Goal: Task Accomplishment & Management: Manage account settings

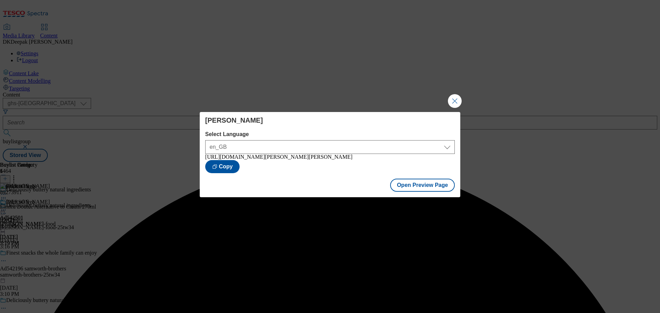
select select "ghs-[GEOGRAPHIC_DATA]"
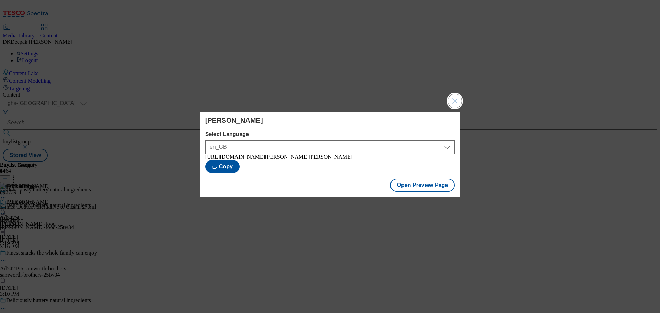
click at [456, 94] on button "Close Modal" at bounding box center [455, 101] width 14 height 14
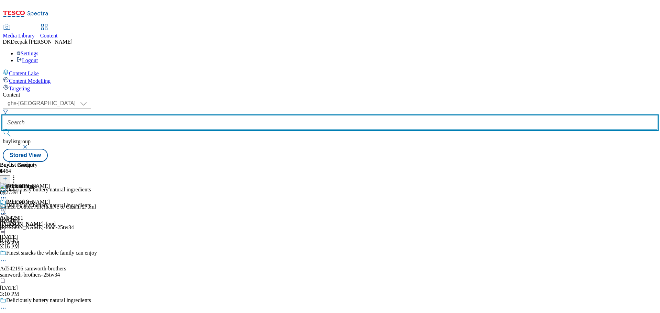
click at [161, 116] on input "text" at bounding box center [330, 123] width 654 height 14
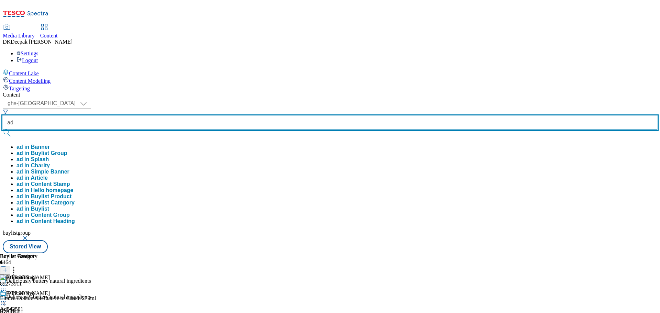
paste input "542498"
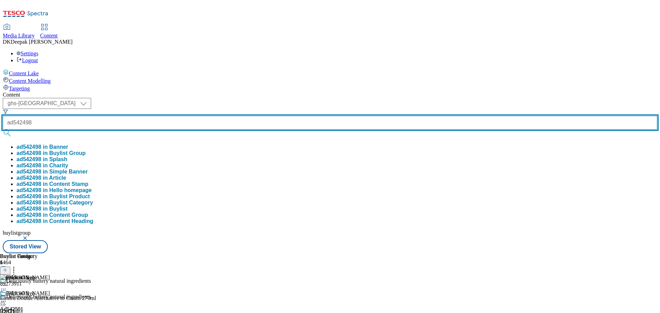
type input "ad542498"
click at [3, 130] on button "submit" at bounding box center [8, 133] width 10 height 7
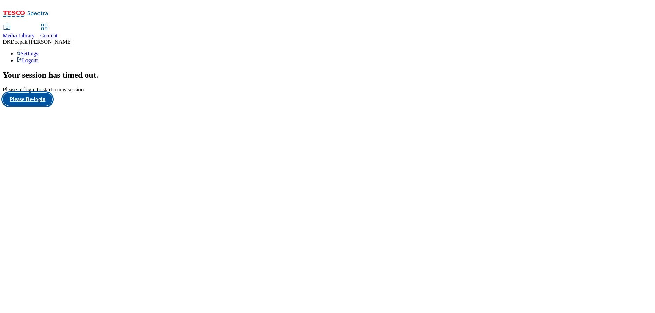
click at [42, 106] on button "Please Re-login" at bounding box center [27, 99] width 49 height 13
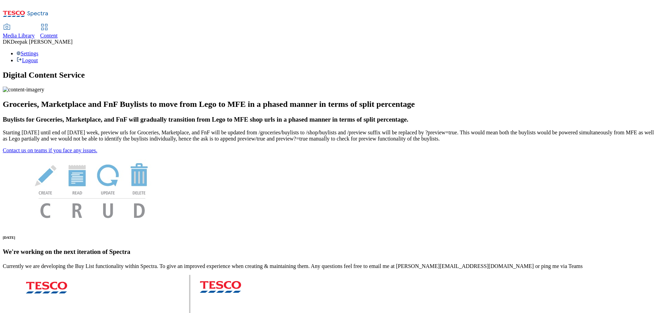
click at [58, 33] on span "Content" at bounding box center [49, 36] width 18 height 6
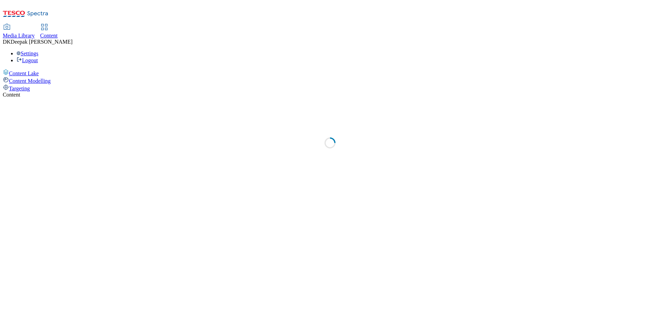
select select "ghs-[GEOGRAPHIC_DATA]"
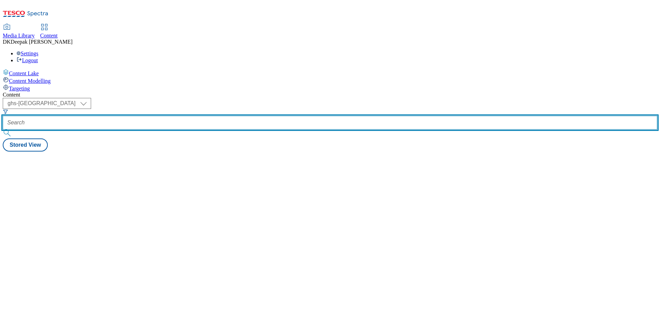
click at [150, 116] on input "text" at bounding box center [330, 123] width 654 height 14
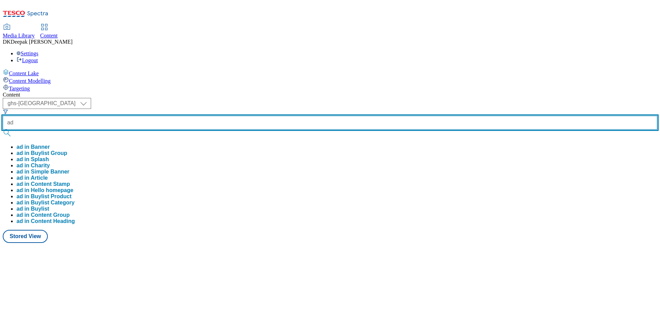
paste input "542498"
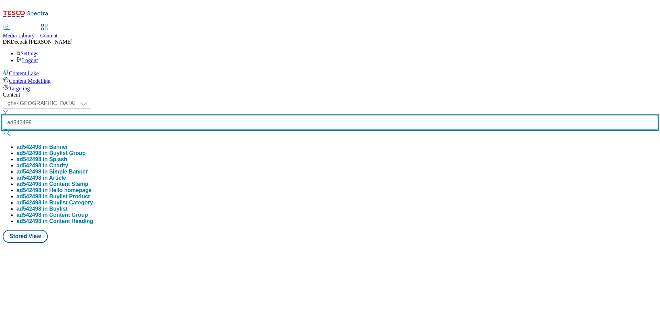
type input "ad542498"
click at [3, 130] on button "submit" at bounding box center [8, 133] width 10 height 7
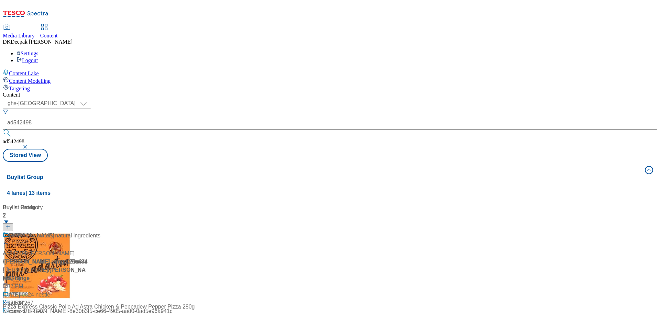
drag, startPoint x: 100, startPoint y: 250, endPoint x: 152, endPoint y: 192, distance: 78.4
click at [101, 250] on div "Buylist Group 4 lanes | 13 items Buylist 2 Palm oil free Ad542498 / [PERSON_NAM…" at bounding box center [330, 312] width 654 height 300
click at [89, 232] on div "Palm oil free Ad542498 / [PERSON_NAME]-range-25tw34 / [PERSON_NAME] [DATE] 3:37…" at bounding box center [46, 265] width 86 height 67
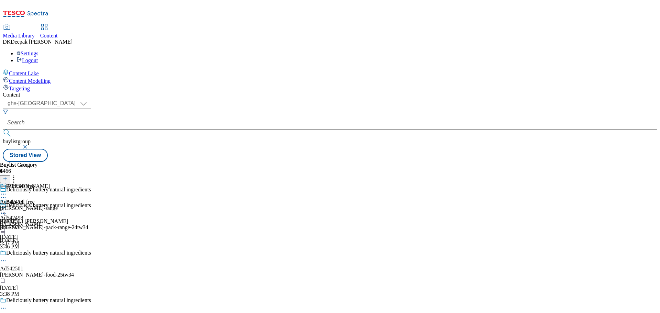
click at [7, 305] on icon at bounding box center [3, 308] width 7 height 7
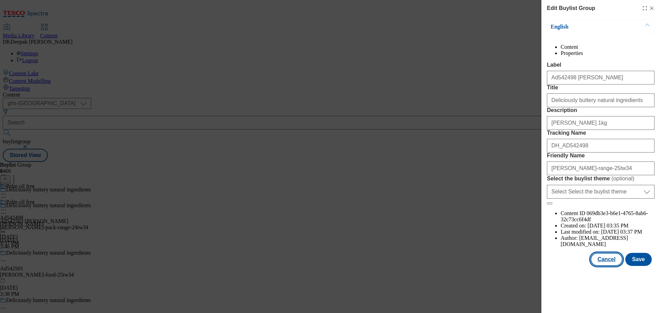
click at [601, 266] on button "Cancel" at bounding box center [607, 259] width 32 height 13
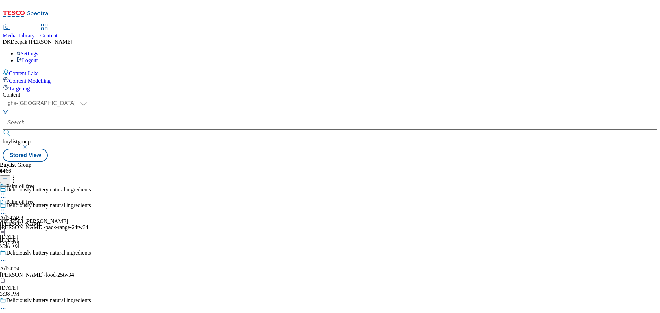
click at [44, 221] on div "[PERSON_NAME]" at bounding box center [22, 224] width 44 height 6
click at [7, 207] on icon at bounding box center [3, 210] width 7 height 7
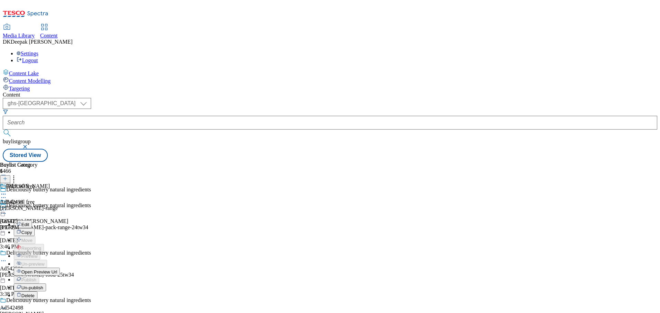
click at [32, 220] on button "Edit" at bounding box center [23, 224] width 18 height 8
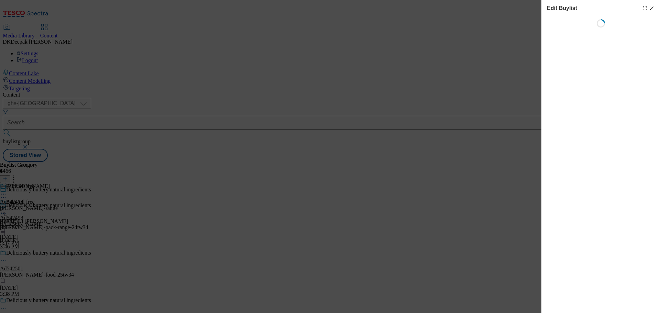
select select "tactical"
select select "supplier funded short term 1-3 weeks"
select select "dunnhumby"
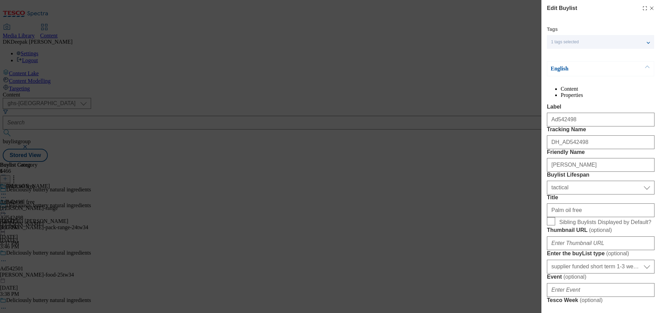
select select "Banner"
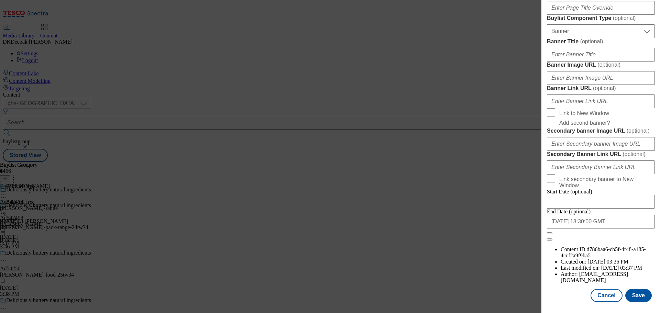
scroll to position [687, 0]
click at [603, 297] on button "Cancel" at bounding box center [607, 295] width 32 height 13
select select "tactical"
select select "supplier funded short term 1-3 weeks"
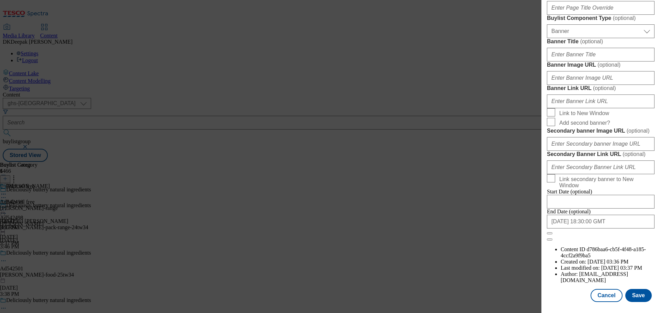
select select "dunnhumby"
select select "Banner"
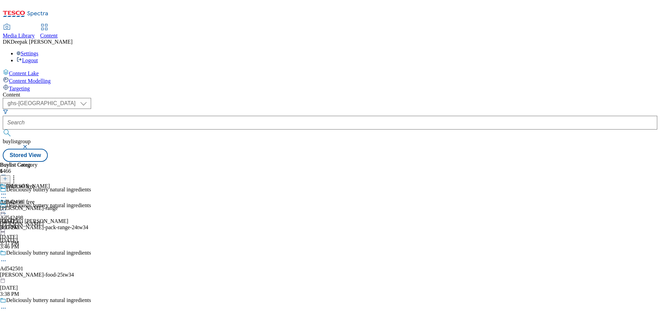
click at [58, 183] on div "[PERSON_NAME] Ad542498 [PERSON_NAME]-range [DATE] 3:37 PM" at bounding box center [29, 206] width 58 height 47
click at [7, 207] on icon at bounding box center [3, 210] width 7 height 7
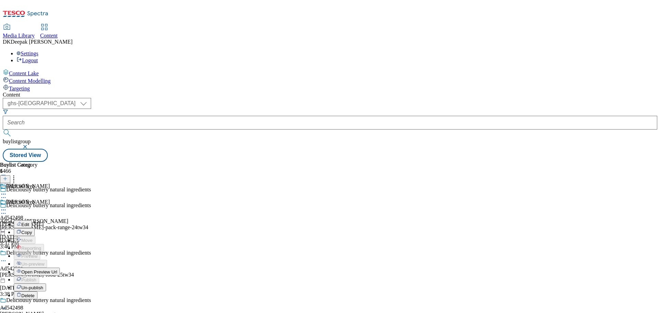
click at [32, 220] on button "Edit" at bounding box center [23, 224] width 18 height 8
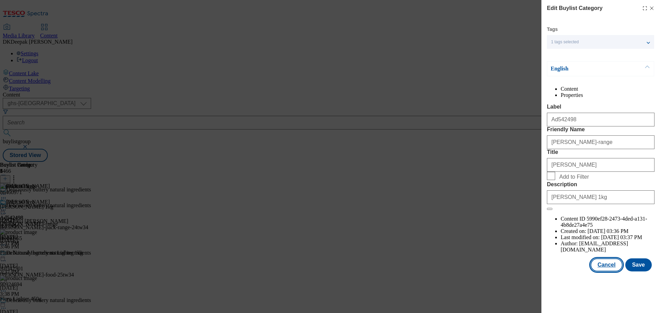
click at [608, 272] on button "Cancel" at bounding box center [607, 264] width 32 height 13
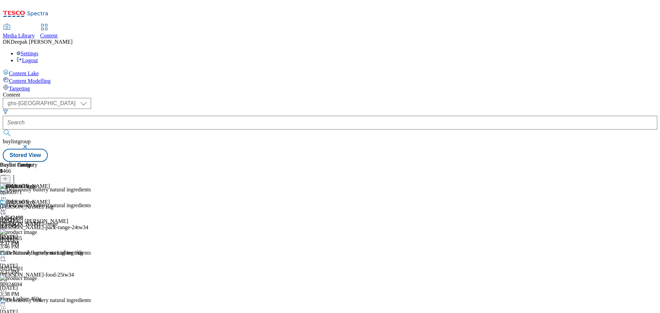
click at [7, 207] on icon at bounding box center [3, 210] width 7 height 7
click at [60, 268] on li "Open Preview Url" at bounding box center [37, 272] width 46 height 8
click at [7, 207] on icon at bounding box center [3, 210] width 7 height 7
click at [57, 269] on span "Open Preview Url" at bounding box center [39, 271] width 36 height 5
click at [7, 207] on icon at bounding box center [3, 210] width 7 height 7
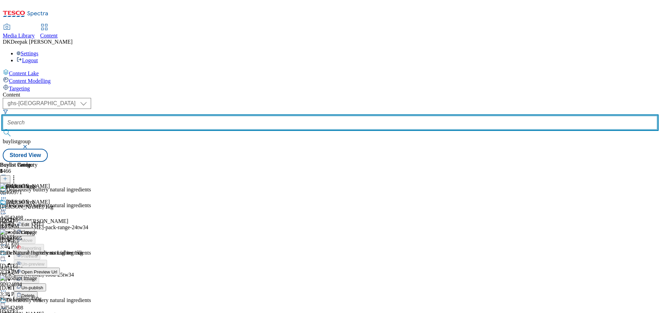
click at [157, 116] on input "text" at bounding box center [330, 123] width 654 height 14
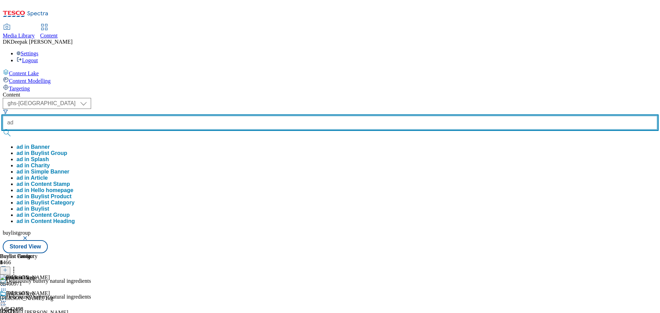
paste input "542503"
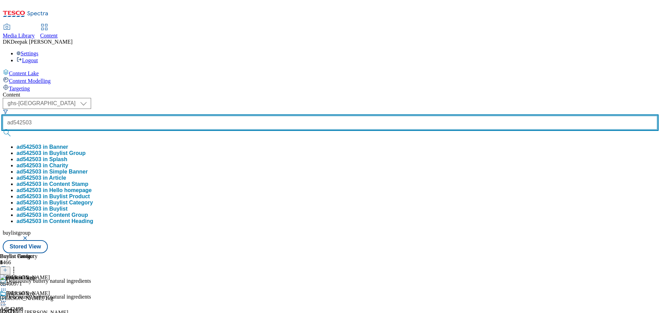
type input "ad542503"
click at [3, 130] on button "submit" at bounding box center [8, 133] width 10 height 7
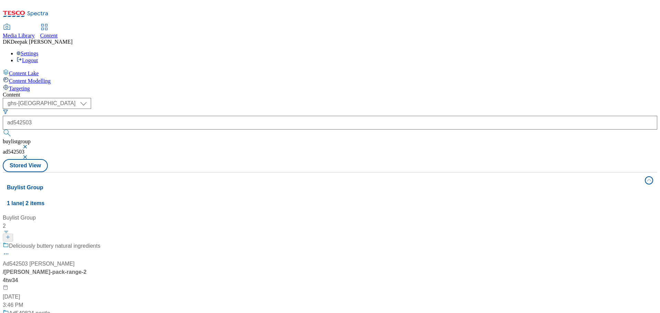
click at [100, 268] on div "/ [PERSON_NAME]-pack-range-24tw34" at bounding box center [52, 276] width 98 height 16
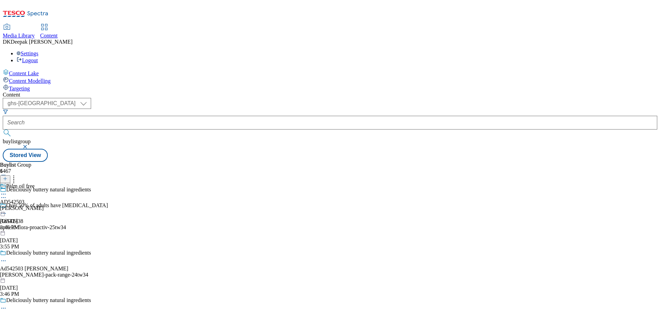
click at [7, 257] on icon at bounding box center [3, 260] width 7 height 7
click at [32, 271] on button "Edit" at bounding box center [23, 275] width 18 height 8
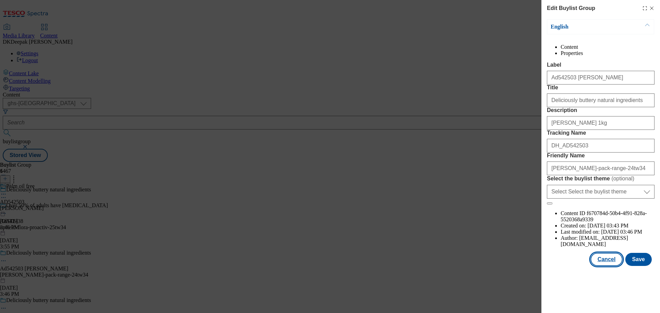
click at [608, 266] on button "Cancel" at bounding box center [607, 259] width 32 height 13
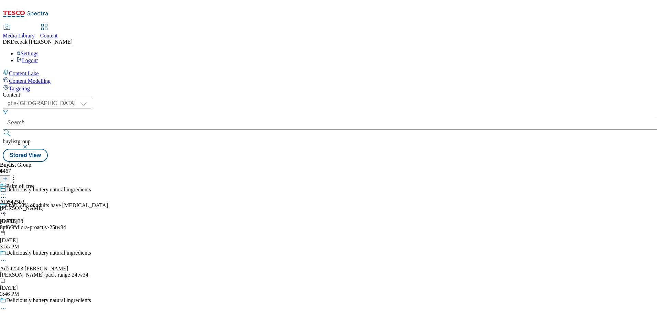
click at [7, 191] on icon at bounding box center [3, 194] width 7 height 7
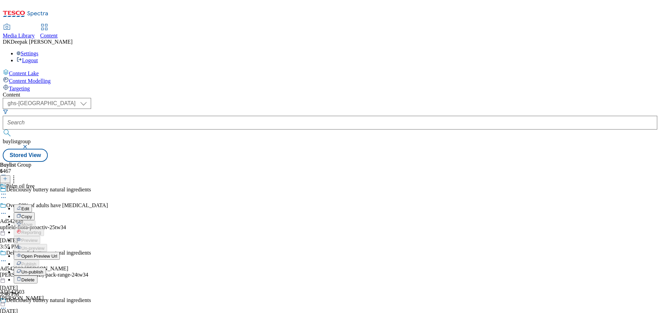
click at [32, 205] on button "Edit" at bounding box center [23, 209] width 18 height 8
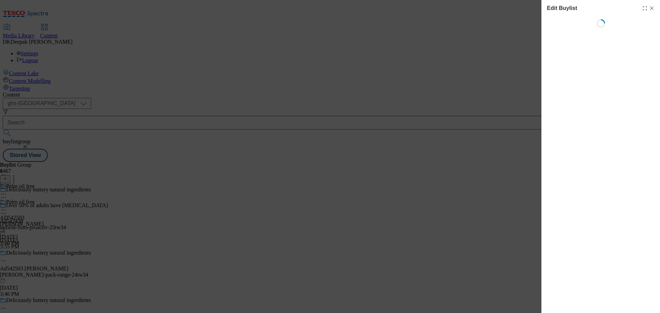
select select "tactical"
select select "supplier funded short term 1-3 weeks"
select select "dunnhumby"
select select "Banner"
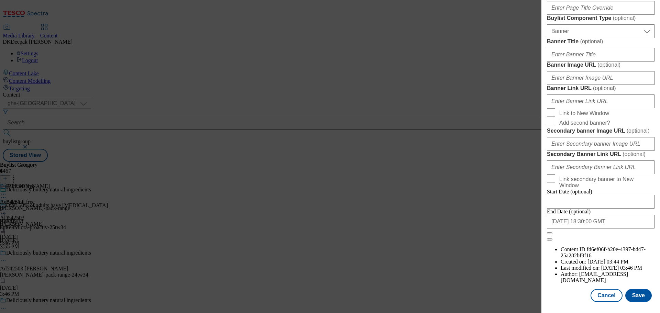
scroll to position [687, 0]
click at [599, 291] on button "Cancel" at bounding box center [607, 295] width 32 height 13
select select "tactical"
select select "supplier funded short term 1-3 weeks"
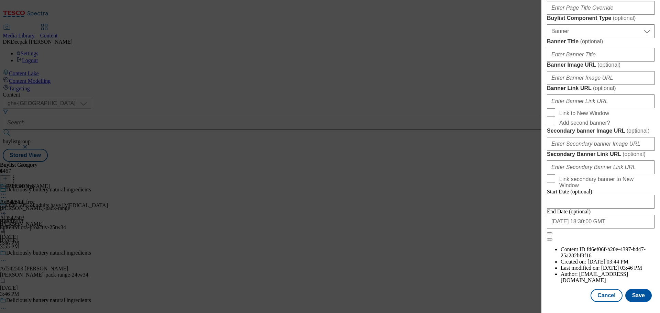
select select "dunnhumby"
select select "Banner"
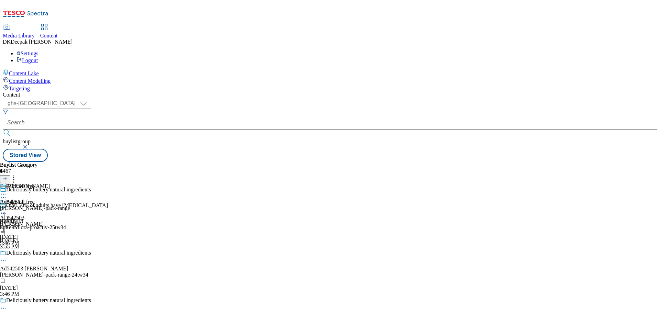
click at [70, 183] on div "[PERSON_NAME] Ad542503 [PERSON_NAME]-pack-range [DATE] 3:46 PM" at bounding box center [35, 206] width 70 height 47
click at [4, 210] on circle at bounding box center [3, 210] width 1 height 1
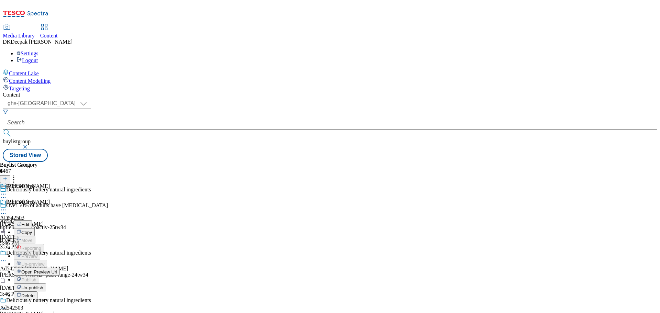
click at [32, 220] on button "Edit" at bounding box center [23, 224] width 18 height 8
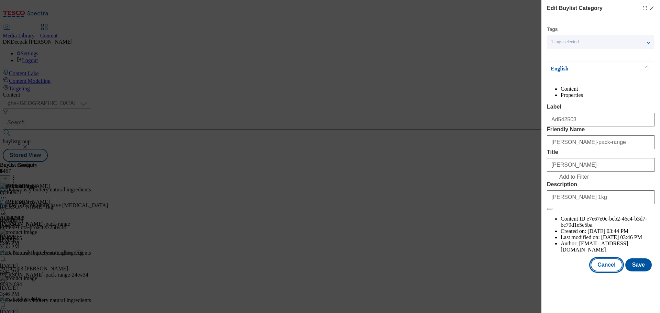
click at [602, 272] on button "Cancel" at bounding box center [607, 264] width 32 height 13
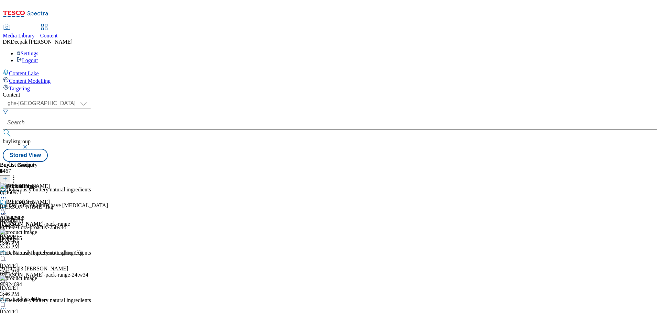
click at [6, 210] on circle at bounding box center [5, 210] width 1 height 1
click at [57, 269] on span "Open Preview Url" at bounding box center [39, 271] width 36 height 5
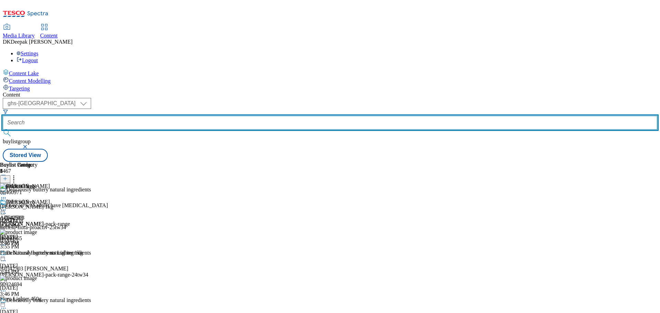
click at [157, 116] on input "text" at bounding box center [330, 123] width 654 height 14
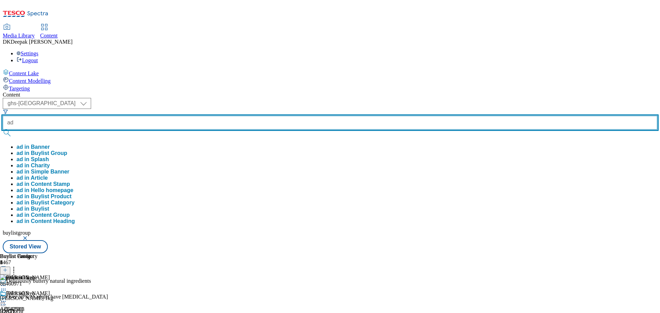
paste input "542501"
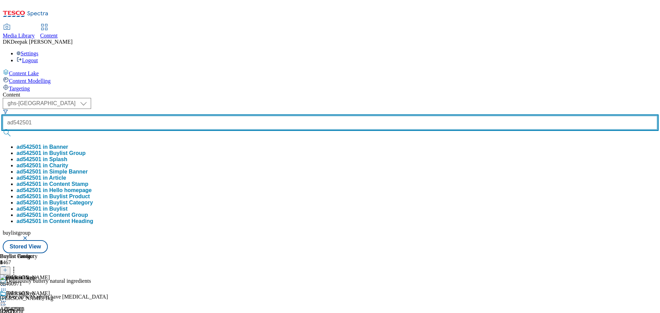
type input "ad542501"
click at [3, 130] on button "submit" at bounding box center [8, 133] width 10 height 7
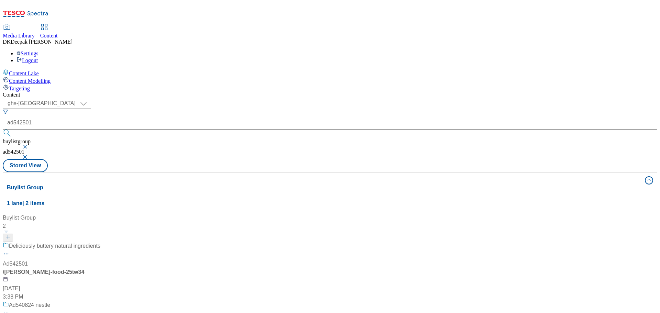
click at [100, 268] on div "/ [PERSON_NAME]-food-25tw34" at bounding box center [52, 272] width 98 height 8
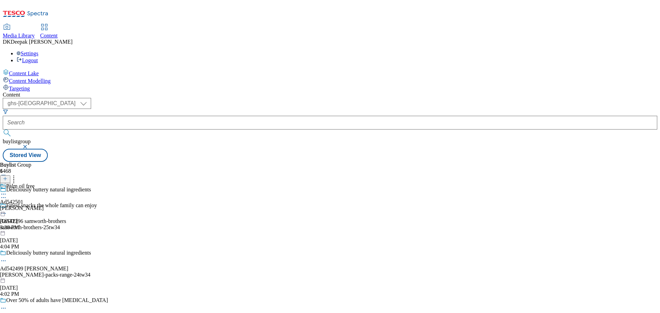
click at [7, 194] on icon at bounding box center [3, 197] width 7 height 7
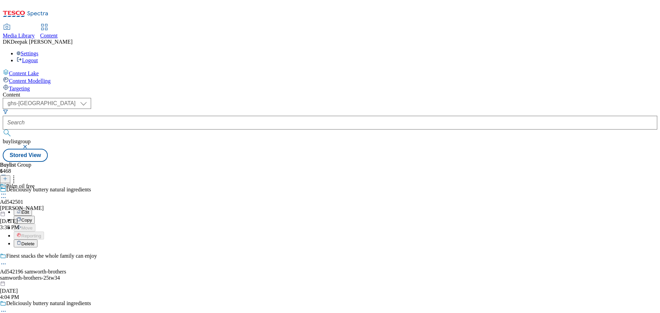
click at [32, 208] on button "Edit" at bounding box center [23, 212] width 18 height 8
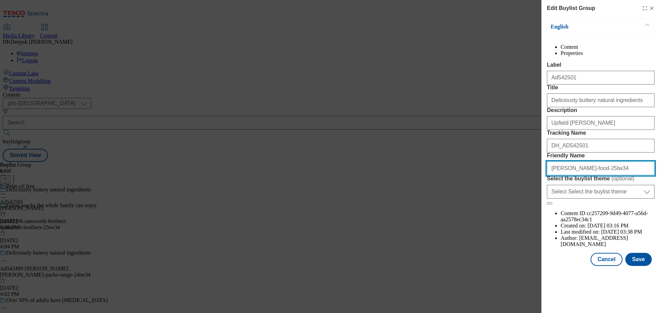
drag, startPoint x: 560, startPoint y: 230, endPoint x: 531, endPoint y: 233, distance: 29.4
click at [531, 233] on div "Edit Buylist Group English Content Properties Label Ad542501 Title Deliciously …" at bounding box center [330, 156] width 660 height 313
click at [570, 175] on input "flora-food-25tw34" at bounding box center [601, 169] width 108 height 14
paste input "Elmlea"
drag, startPoint x: 575, startPoint y: 229, endPoint x: 515, endPoint y: 227, distance: 60.2
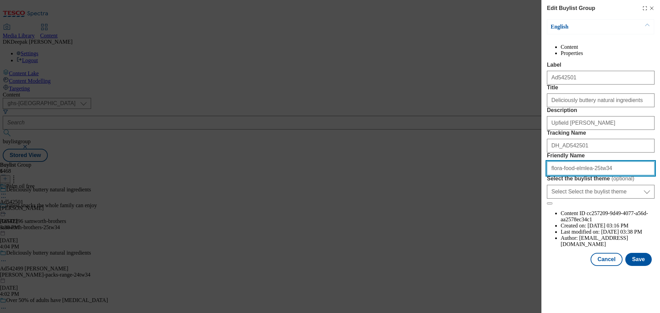
click at [515, 227] on div "Edit Buylist Group English Content Properties Label Ad542501 Title Deliciously …" at bounding box center [330, 156] width 660 height 313
type input "flora-food-elmlea-25tw34"
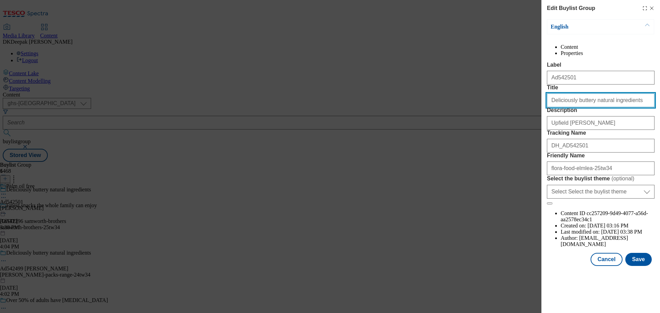
drag, startPoint x: 624, startPoint y: 124, endPoint x: 502, endPoint y: 127, distance: 121.4
click at [502, 127] on div "Edit Buylist Group English Content Properties Label Ad542501 Title Deliciously …" at bounding box center [330, 156] width 660 height 313
paste input "Whip up a treat this summer"
type input "Whip up a treat this summer"
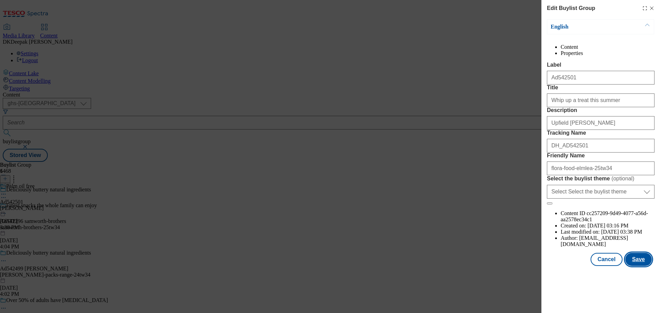
click at [635, 266] on button "Save" at bounding box center [638, 259] width 26 height 13
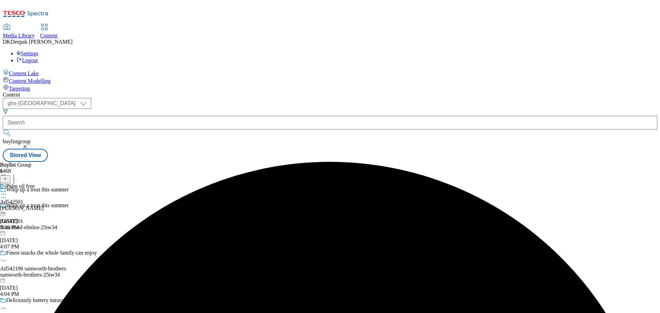
click at [7, 191] on icon at bounding box center [3, 194] width 7 height 7
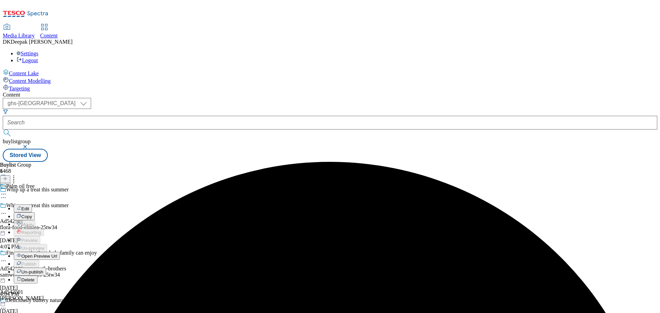
click at [32, 205] on button "Edit" at bounding box center [23, 209] width 18 height 8
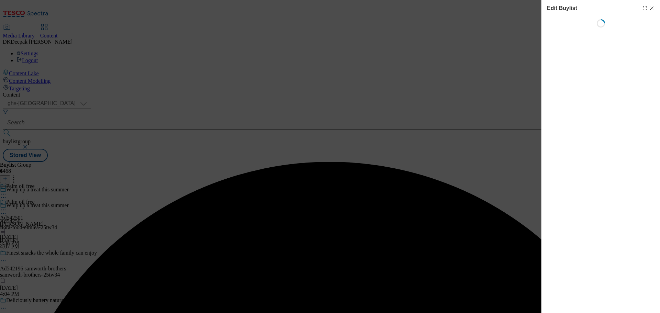
select select "tactical"
select select "supplier funded short term 1-3 weeks"
select select "dunnhumby"
select select "Banner"
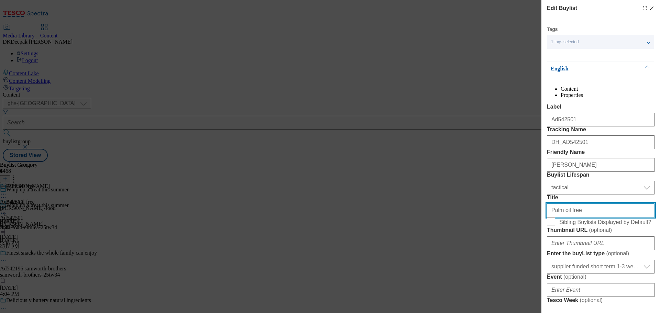
drag, startPoint x: 543, startPoint y: 274, endPoint x: 466, endPoint y: 272, distance: 77.0
click at [466, 272] on div "Edit Buylist Tags 1 tags selected buylist English Content Properties Label Ad54…" at bounding box center [330, 156] width 660 height 313
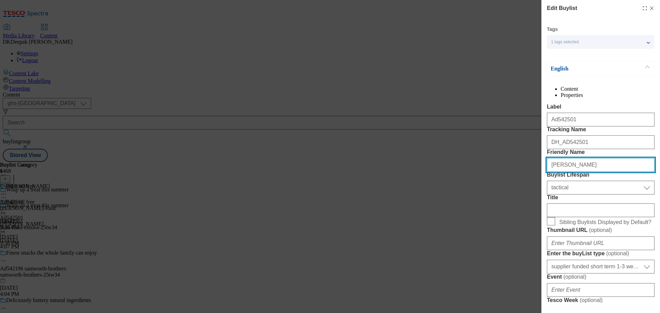
drag, startPoint x: 569, startPoint y: 204, endPoint x: 532, endPoint y: 205, distance: 36.8
click at [532, 205] on div "Edit Buylist Tags 1 tags selected buylist English Content Properties Label Ad54…" at bounding box center [330, 156] width 660 height 313
type input "F"
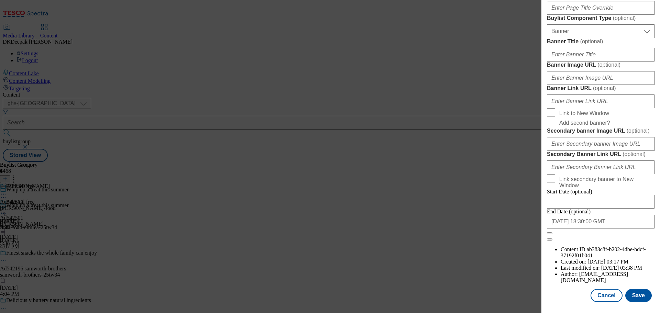
scroll to position [687, 0]
type input "flora-food"
click at [632, 295] on button "Save" at bounding box center [638, 295] width 26 height 13
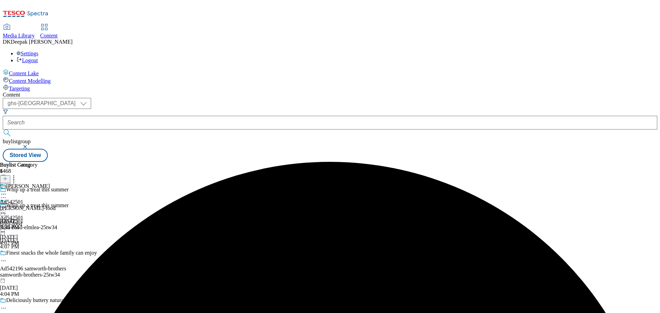
click at [56, 183] on div "[PERSON_NAME] Ad542501 [PERSON_NAME]-food [DATE] 3:38 PM" at bounding box center [28, 206] width 56 height 47
click at [2, 210] on circle at bounding box center [1, 210] width 1 height 1
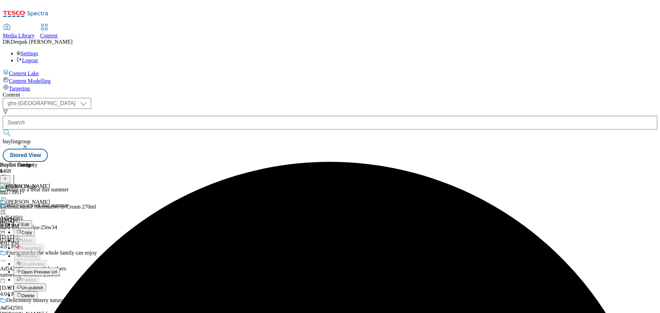
click at [32, 220] on button "Edit" at bounding box center [23, 224] width 18 height 8
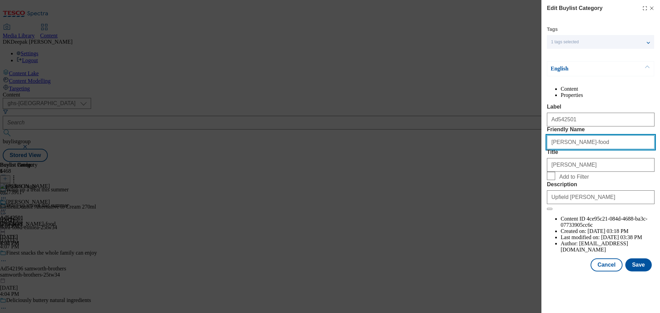
drag, startPoint x: 560, startPoint y: 168, endPoint x: 526, endPoint y: 169, distance: 34.0
click at [526, 169] on div "Edit Buylist Category Tags 1 tags selected buylist category English Content Pro…" at bounding box center [330, 156] width 660 height 313
click at [608, 149] on input "[PERSON_NAME]-food" at bounding box center [601, 142] width 108 height 14
drag, startPoint x: 594, startPoint y: 170, endPoint x: 500, endPoint y: 174, distance: 94.3
click at [500, 174] on div "Edit Buylist Category Tags 1 tags selected buylist category English Content Pro…" at bounding box center [330, 156] width 660 height 313
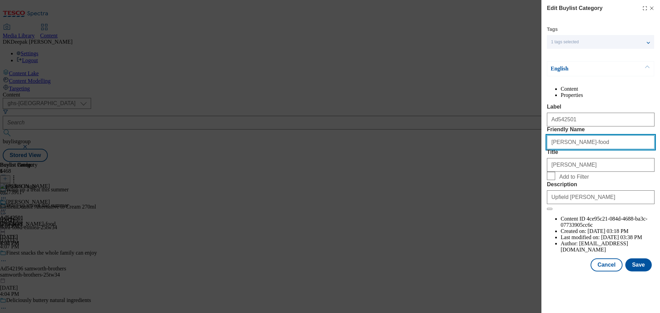
paste input "flora-food-elmlea"
type input "flora-food-elmlea"
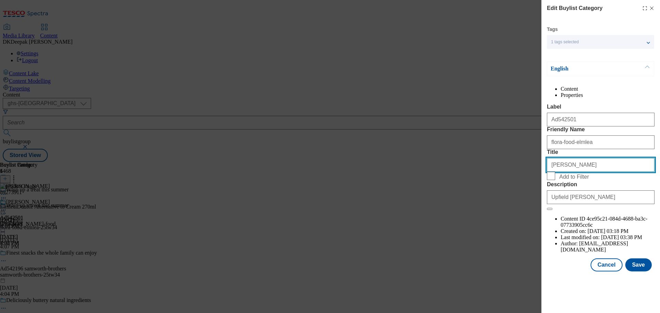
drag, startPoint x: 552, startPoint y: 202, endPoint x: 526, endPoint y: 200, distance: 26.6
click at [526, 200] on div "Edit Buylist Category Tags 1 tags selected buylist category English Content Pro…" at bounding box center [330, 156] width 660 height 313
drag, startPoint x: 567, startPoint y: 206, endPoint x: 513, endPoint y: 198, distance: 54.1
click at [513, 198] on div "Edit Buylist Category Tags 1 tags selected buylist category English Content Pro…" at bounding box center [330, 156] width 660 height 313
type input "Flora Food"
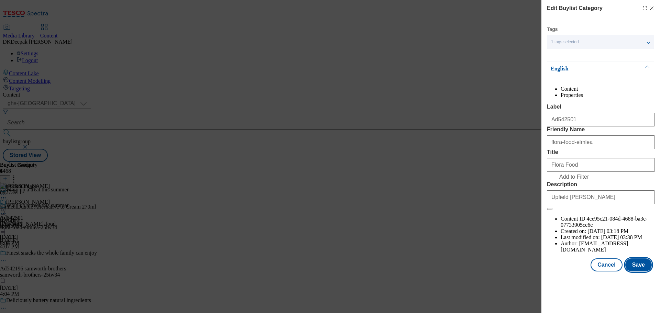
click at [640, 272] on button "Save" at bounding box center [638, 264] width 26 height 13
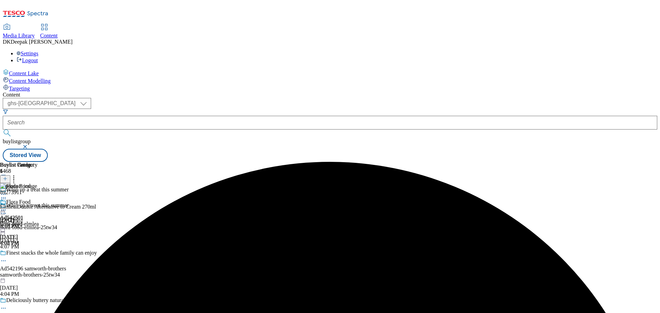
click at [7, 207] on icon at bounding box center [3, 210] width 7 height 7
click at [37, 254] on span "Preview" at bounding box center [29, 256] width 16 height 5
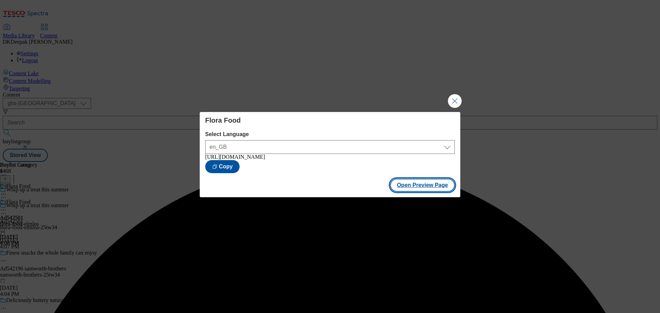
click at [421, 187] on button "Open Preview Page" at bounding box center [422, 185] width 65 height 13
click at [452, 98] on button "Close Modal" at bounding box center [455, 101] width 14 height 14
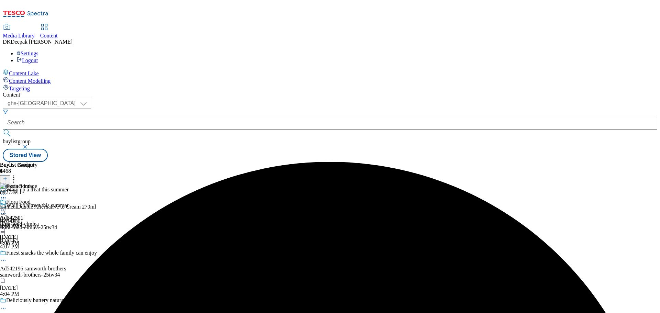
click at [7, 207] on icon at bounding box center [3, 210] width 7 height 7
click at [32, 220] on button "Edit" at bounding box center [23, 224] width 18 height 8
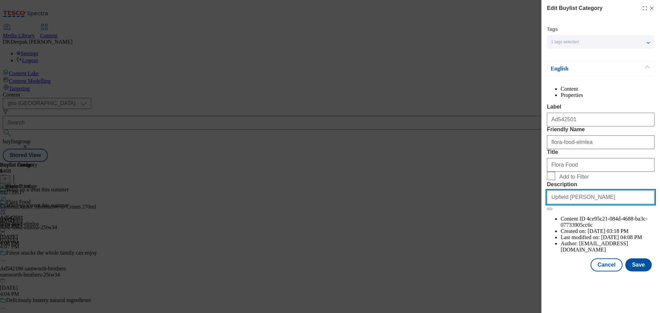
click at [570, 204] on input "Upfield [PERSON_NAME]" at bounding box center [601, 197] width 108 height 14
paste input "Elmlea Double Alternative To Cream 270Ml"
type input "Elmlea Double Alternative To Cream 270Ml"
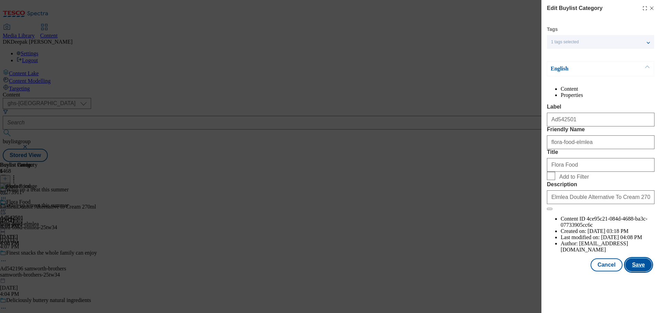
click at [640, 272] on button "Save" at bounding box center [638, 264] width 26 height 13
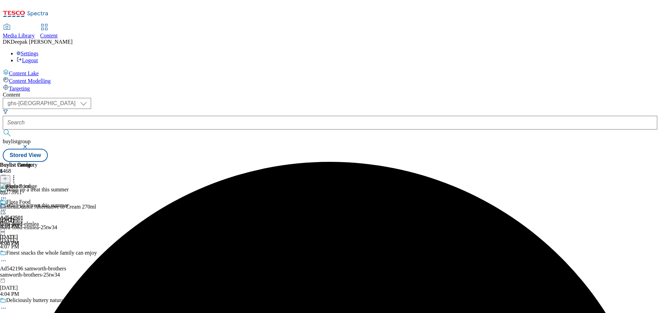
click at [7, 207] on icon at bounding box center [3, 210] width 7 height 7
click at [32, 220] on button "Edit" at bounding box center [23, 224] width 18 height 8
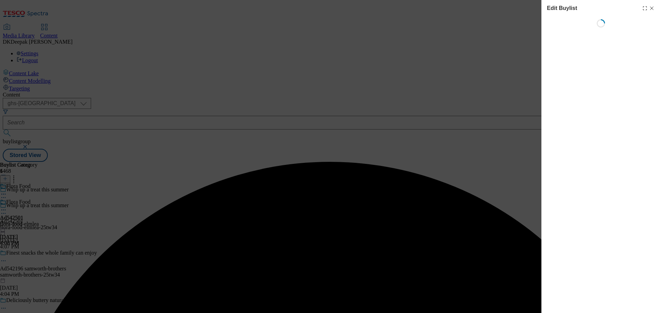
select select "tactical"
select select "supplier funded short term 1-3 weeks"
select select "dunnhumby"
select select "Banner"
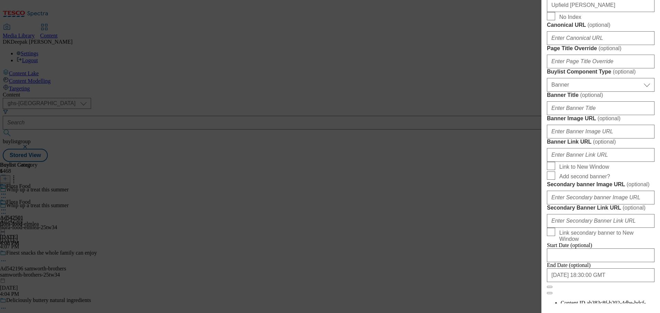
scroll to position [378, 0]
click at [575, 12] on input "Upfield [PERSON_NAME]" at bounding box center [601, 5] width 108 height 14
paste input "Elmlea Double Alternative To Cream 270Ml"
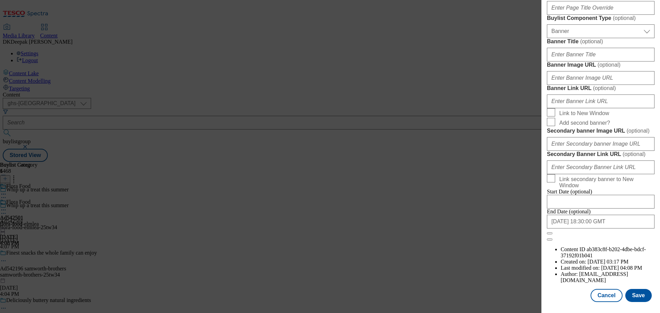
scroll to position [687, 0]
type input "Elmlea Double Alternative To Cream 270Ml"
click at [629, 300] on button "Save" at bounding box center [638, 295] width 26 height 13
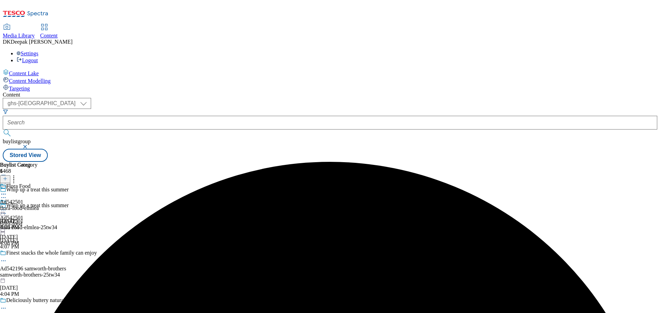
click at [7, 210] on icon at bounding box center [3, 213] width 7 height 7
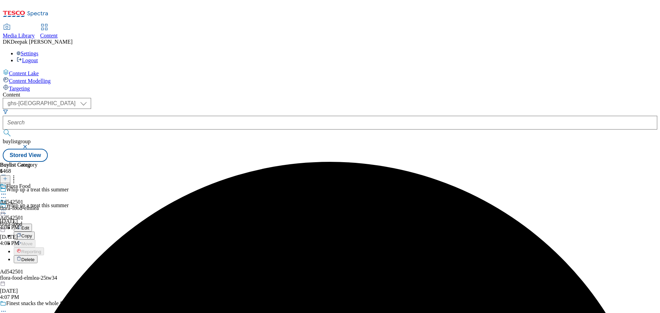
click at [32, 224] on button "Edit" at bounding box center [23, 228] width 18 height 8
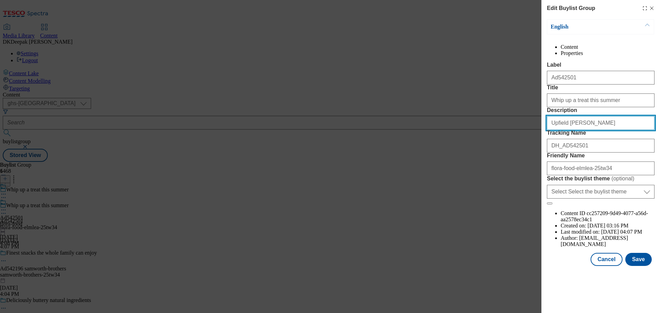
click at [574, 130] on input "Upfield [PERSON_NAME]" at bounding box center [601, 123] width 108 height 14
paste input "Elmlea Double Alternative To Cream 270Ml"
type input "Elmlea Double Alternative To Cream 270Ml"
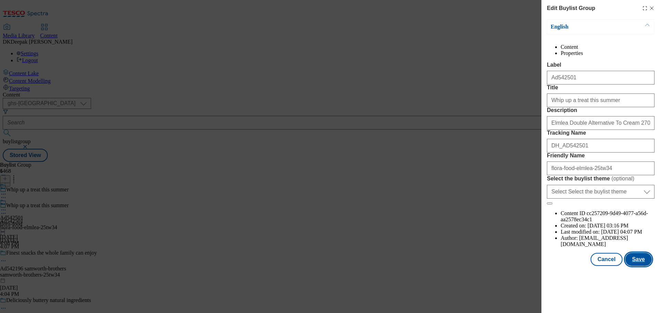
click at [635, 266] on button "Save" at bounding box center [638, 259] width 26 height 13
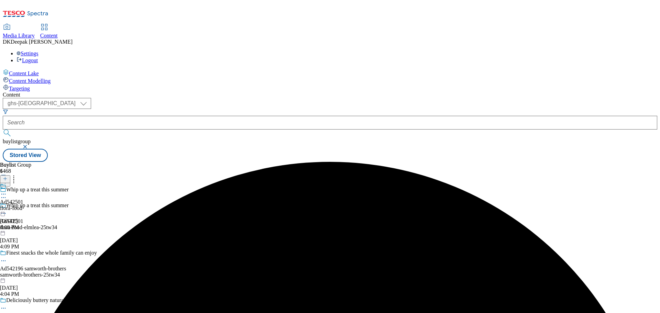
click at [419, 162] on div "Buylist Group 6468 Whip up a treat this summer Whip up a treat this summer Ad54…" at bounding box center [330, 162] width 654 height 0
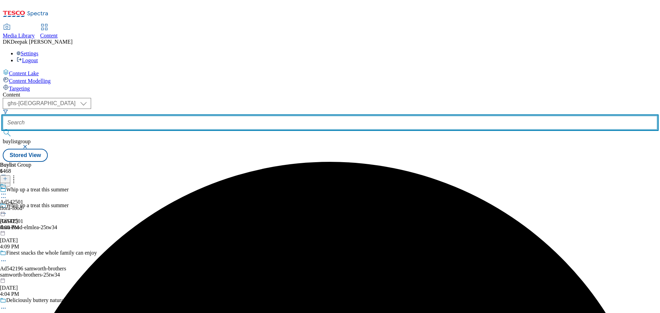
click at [159, 116] on input "text" at bounding box center [330, 123] width 654 height 14
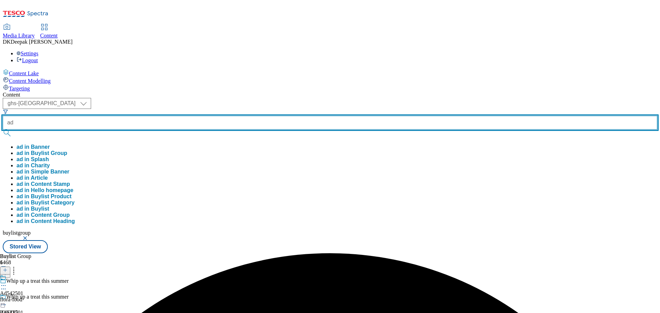
paste input "542499"
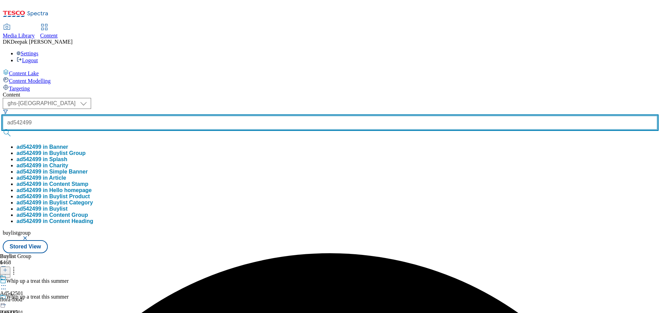
type input "ad542499"
click at [3, 130] on button "submit" at bounding box center [8, 133] width 10 height 7
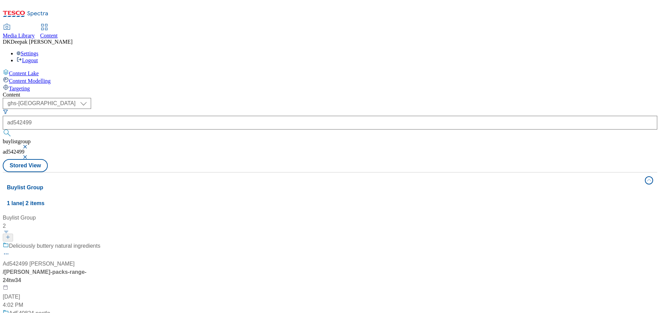
click at [100, 268] on div "/ [PERSON_NAME]-packs-range-24tw34" at bounding box center [52, 276] width 98 height 16
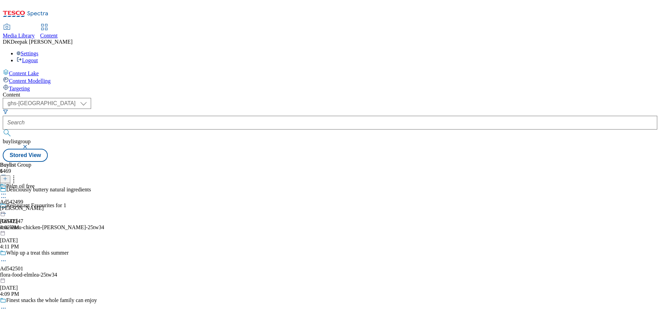
click at [7, 194] on icon at bounding box center [3, 197] width 7 height 7
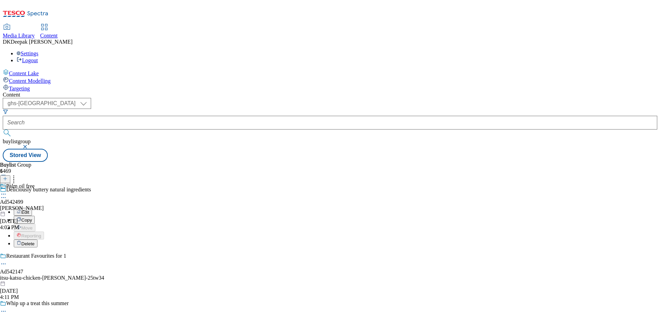
click at [108, 208] on li "Edit" at bounding box center [61, 212] width 94 height 8
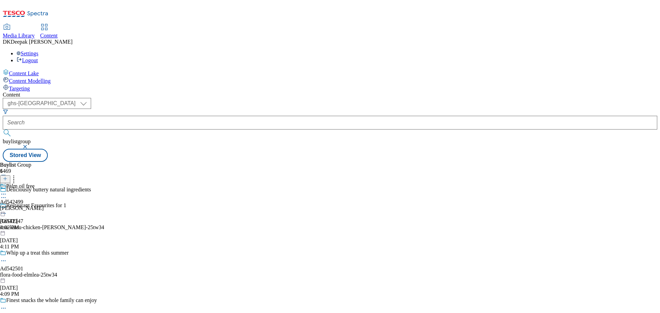
click at [7, 194] on icon at bounding box center [3, 197] width 7 height 7
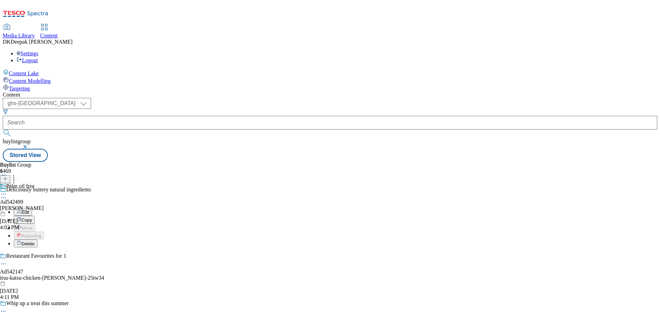
click at [29, 210] on span "Edit" at bounding box center [25, 212] width 8 height 5
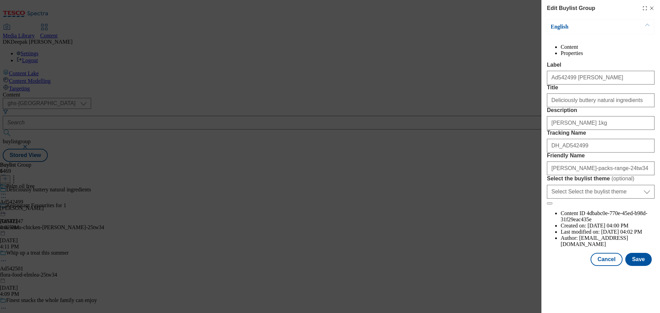
scroll to position [140, 0]
click at [608, 266] on button "Cancel" at bounding box center [607, 259] width 32 height 13
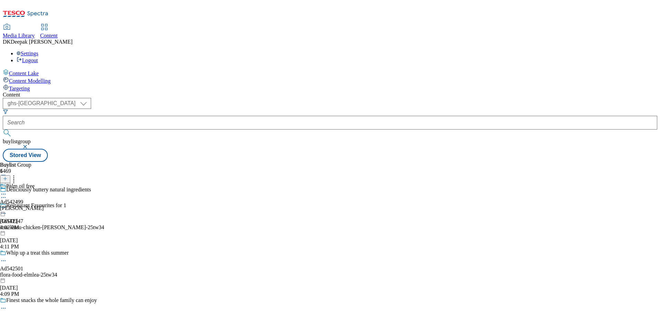
click at [7, 191] on icon at bounding box center [3, 194] width 7 height 7
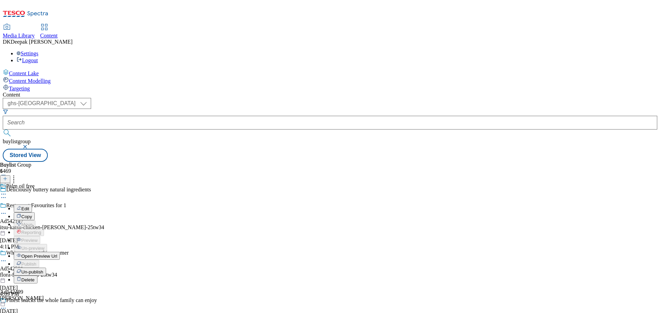
click at [32, 205] on button "Edit" at bounding box center [23, 209] width 18 height 8
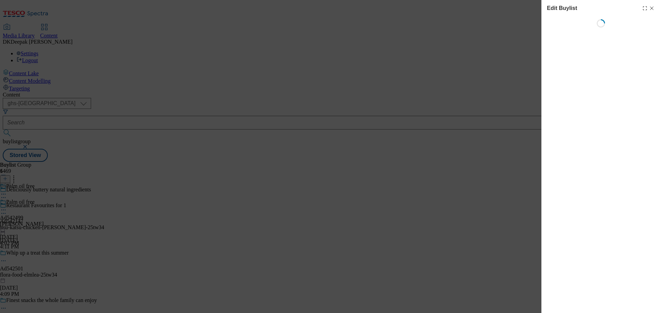
select select "tactical"
select select "supplier funded short term 1-3 weeks"
select select "dunnhumby"
select select "Banner"
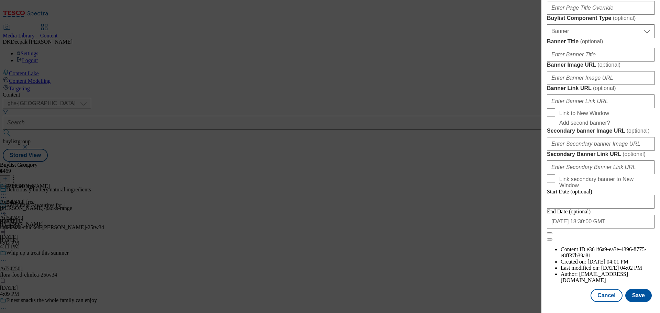
scroll to position [687, 0]
click at [602, 293] on button "Cancel" at bounding box center [607, 295] width 32 height 13
select select "tactical"
select select "supplier funded short term 1-3 weeks"
select select "dunnhumby"
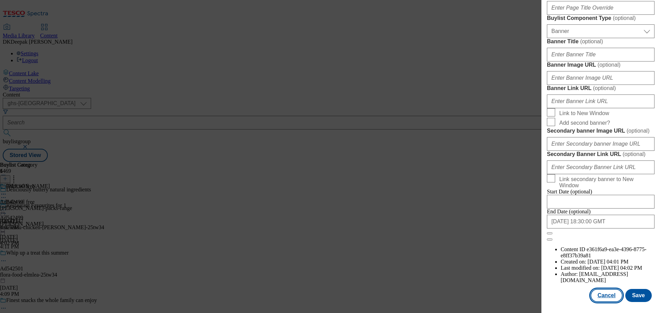
select select "Banner"
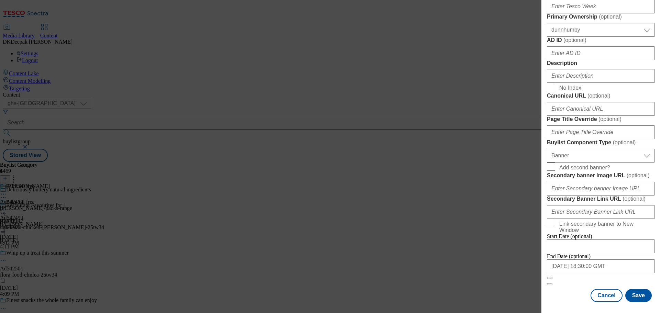
scroll to position [532, 0]
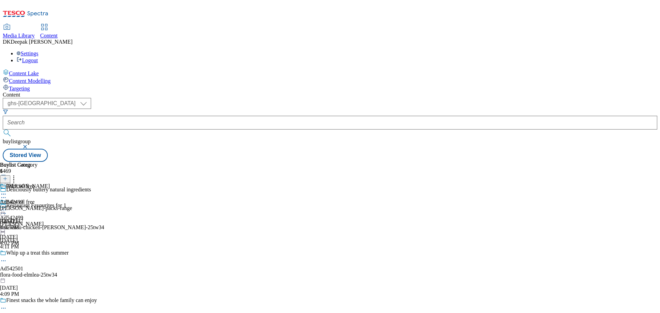
click at [7, 191] on icon at bounding box center [3, 194] width 7 height 7
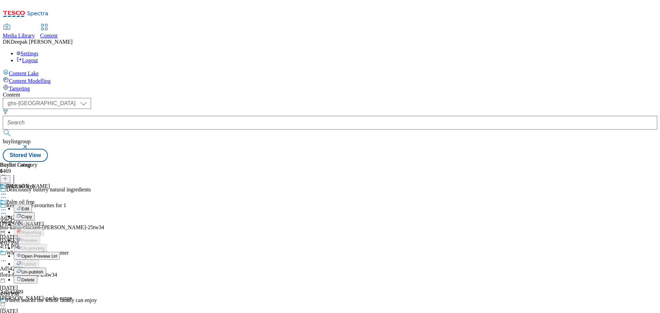
click at [57, 254] on span "Open Preview Url" at bounding box center [39, 256] width 36 height 5
